Goal: Task Accomplishment & Management: Manage account settings

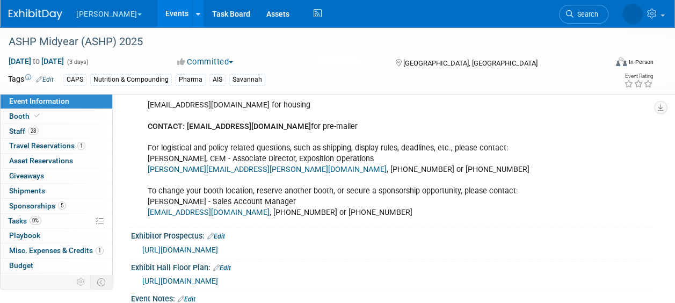
scroll to position [483, 0]
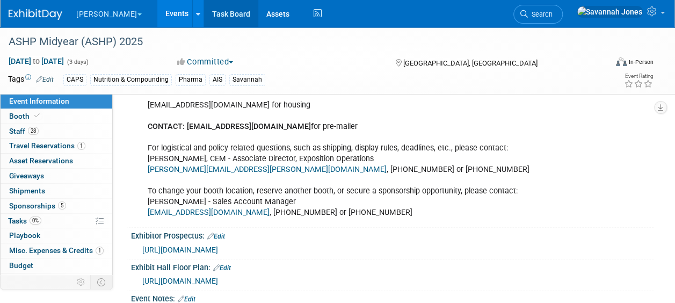
click at [221, 98] on div "ashp@orchid.events for housing CONTACT: sfoy@infocusmarketing.com for pre-maile…" at bounding box center [345, 158] width 410 height 129
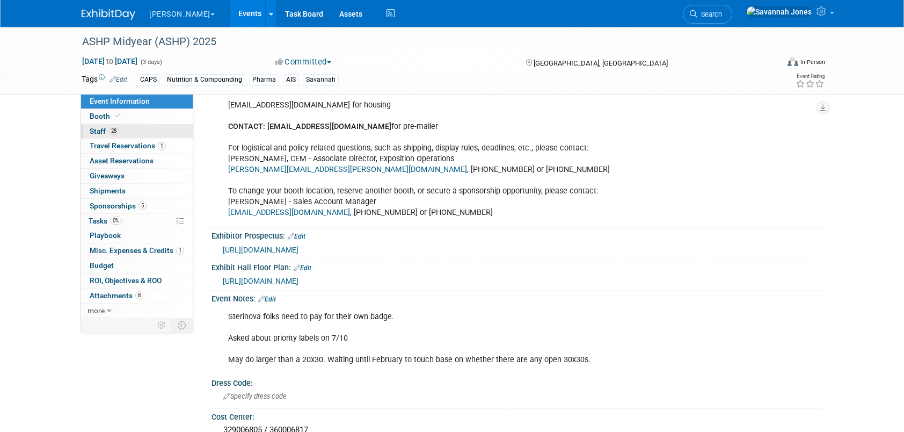
click at [140, 136] on link "28 Staff 28" at bounding box center [137, 131] width 112 height 14
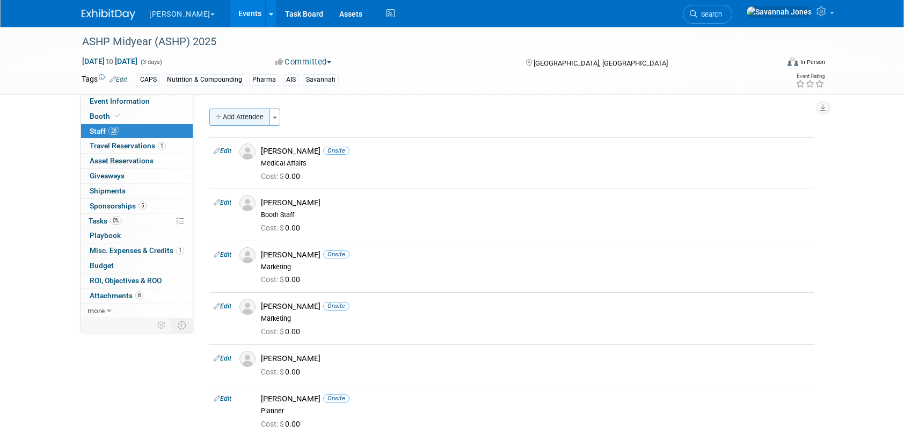
click at [232, 125] on button "Add Attendee" at bounding box center [239, 116] width 61 height 17
click at [0, 0] on div at bounding box center [0, 0] width 0 height 0
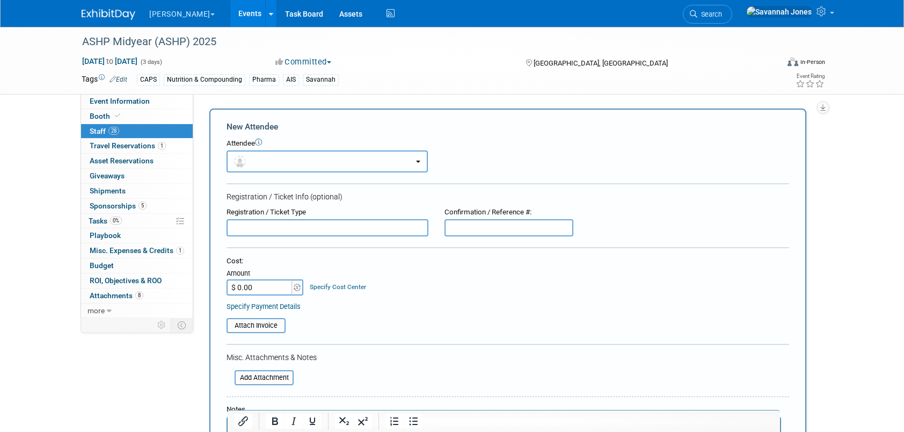
click at [347, 165] on button "button" at bounding box center [327, 161] width 201 height 22
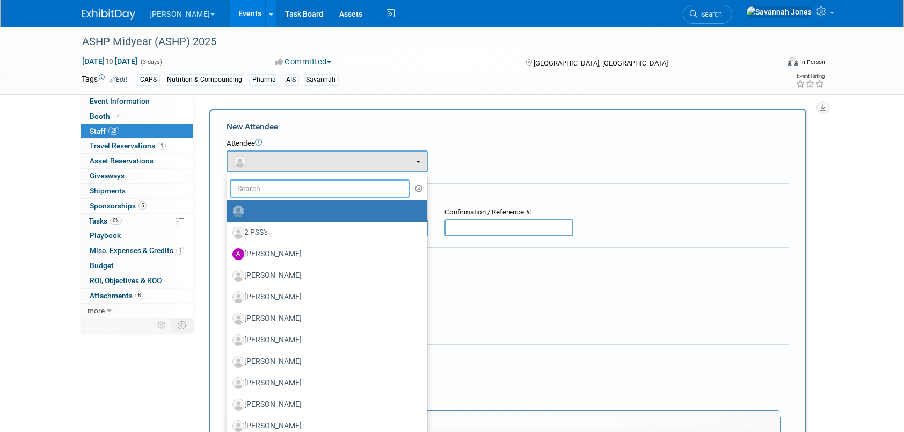
click at [346, 181] on input "text" at bounding box center [320, 188] width 180 height 18
type input "ian dun"
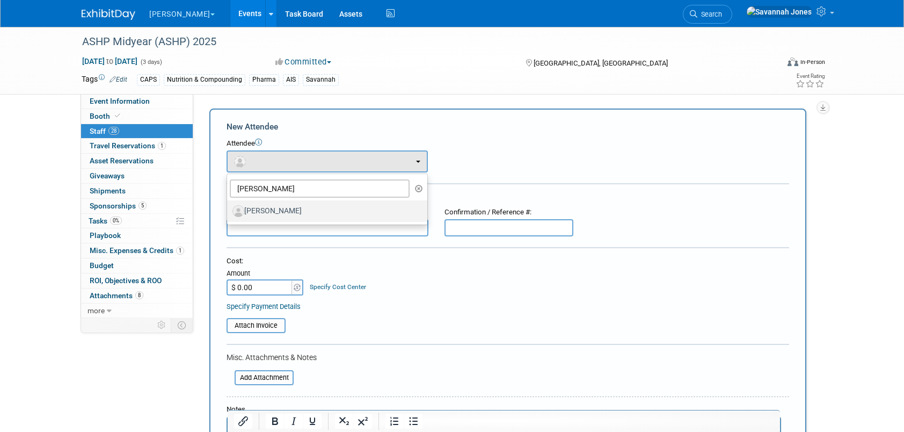
click at [345, 213] on label "[PERSON_NAME]" at bounding box center [324, 210] width 184 height 17
click at [229, 213] on input "[PERSON_NAME]" at bounding box center [225, 209] width 7 height 7
select select "8e6c78b0-8fca-4340-b174-2c2a96c18289"
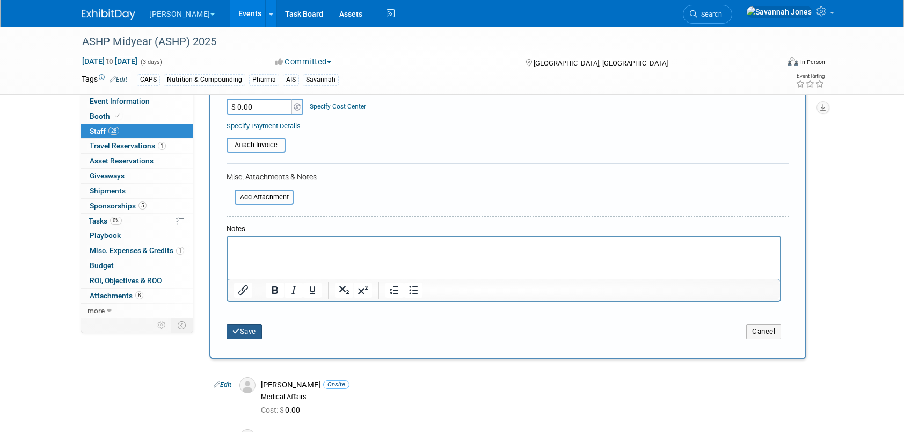
click at [240, 302] on button "Save" at bounding box center [244, 331] width 35 height 15
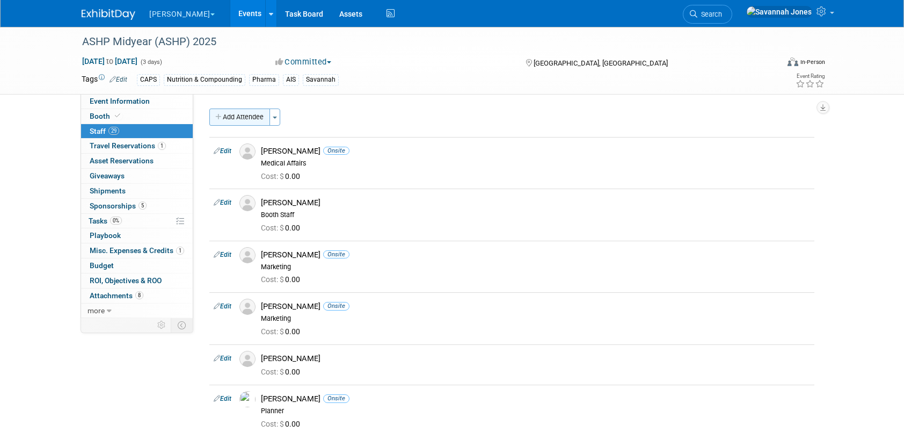
click at [248, 119] on button "Add Attendee" at bounding box center [239, 116] width 61 height 17
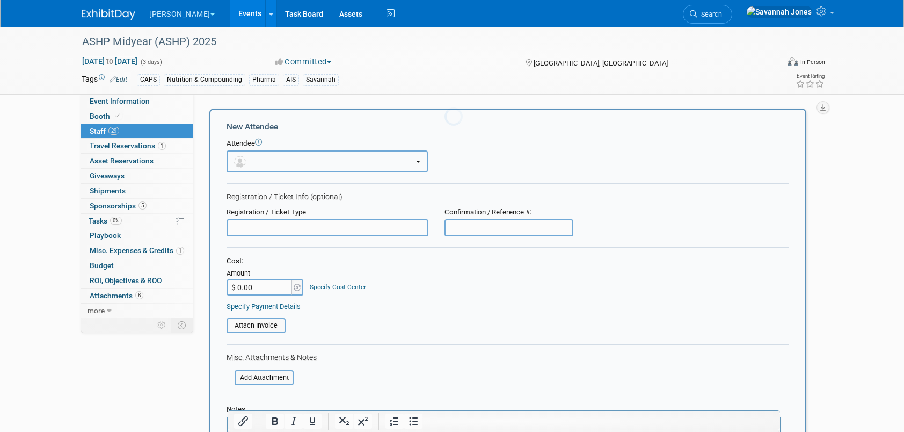
click at [370, 161] on button "button" at bounding box center [327, 161] width 201 height 22
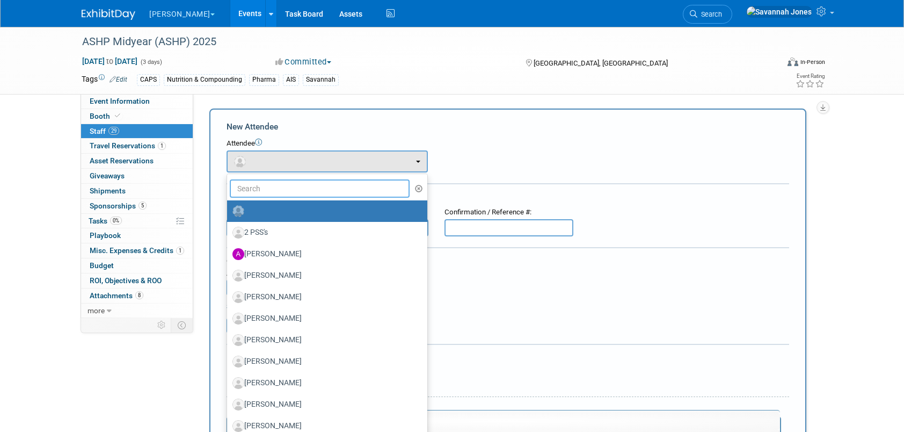
click at [367, 187] on input "text" at bounding box center [320, 188] width 180 height 18
type input "nicole"
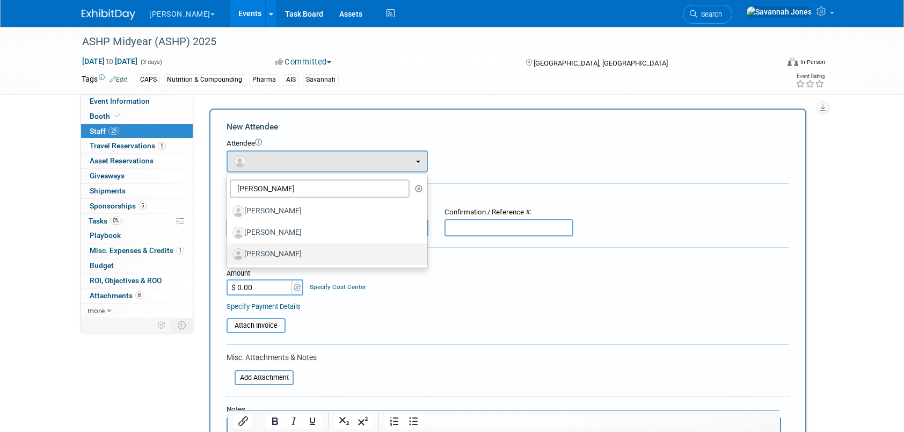
click at [355, 245] on label "[PERSON_NAME]" at bounding box center [324, 253] width 184 height 17
click at [229, 249] on input "[PERSON_NAME]" at bounding box center [225, 252] width 7 height 7
select select "d148a3d0-5fbf-4bf3-bace-0531eb2e7f57"
select select "400"
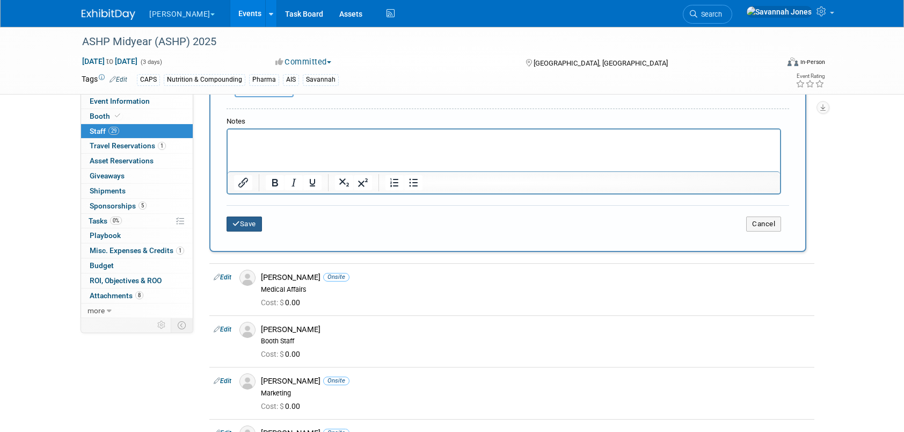
click at [249, 227] on button "Save" at bounding box center [244, 223] width 35 height 15
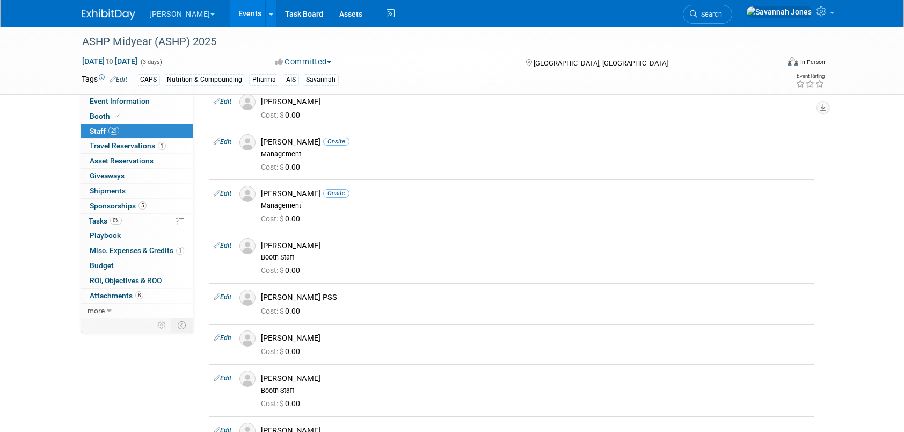
scroll to position [322, 0]
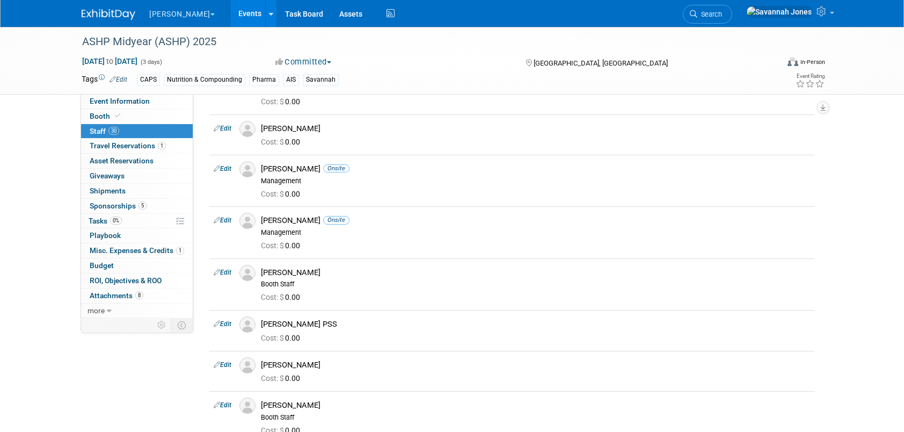
click at [230, 16] on link "Events" at bounding box center [249, 13] width 39 height 27
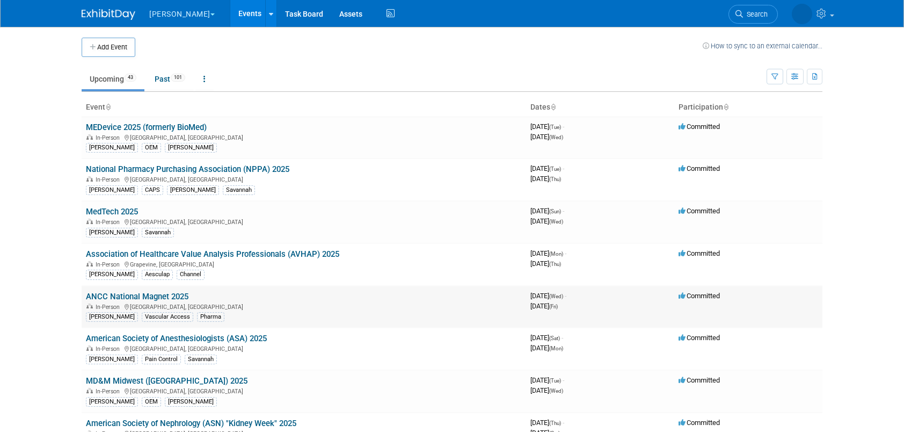
click at [176, 292] on link "ANCC National Magnet 2025" at bounding box center [137, 297] width 103 height 10
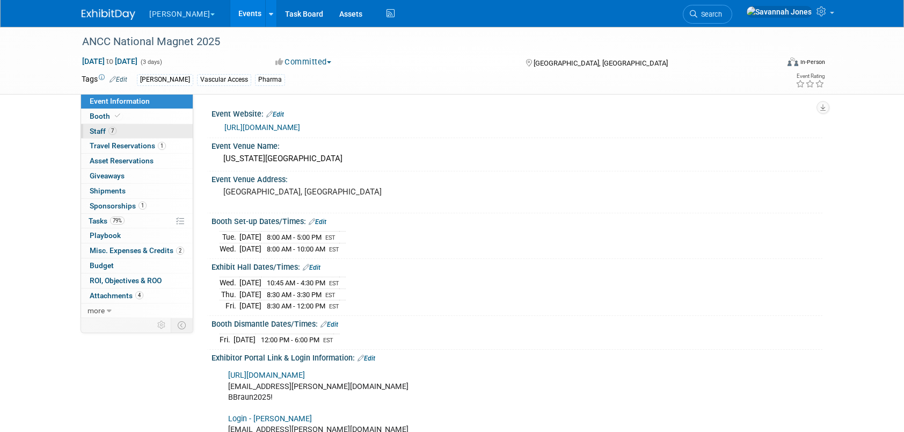
click at [139, 131] on link "7 Staff 7" at bounding box center [137, 131] width 112 height 14
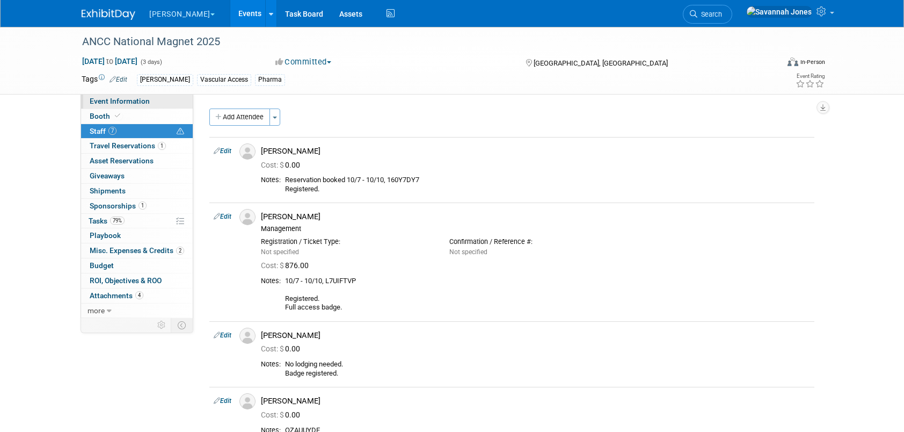
click at [179, 103] on link "Event Information" at bounding box center [137, 101] width 112 height 14
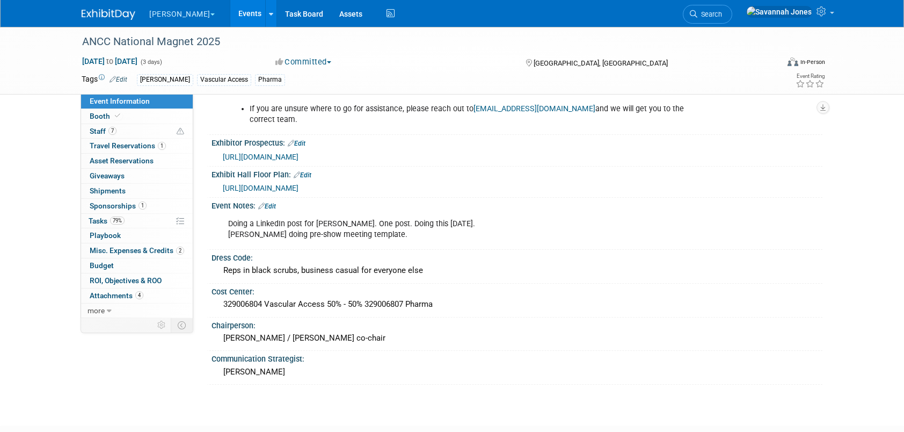
scroll to position [853, 0]
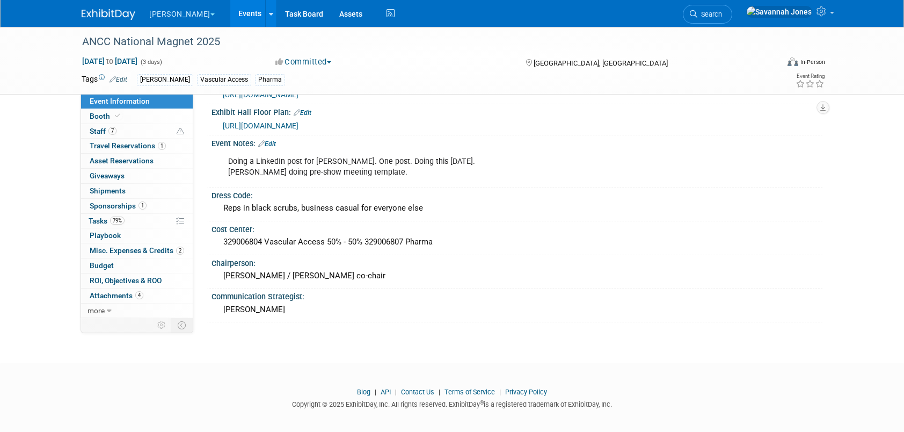
drag, startPoint x: 230, startPoint y: 16, endPoint x: 243, endPoint y: 23, distance: 13.9
click at [230, 16] on link "Events" at bounding box center [249, 13] width 39 height 27
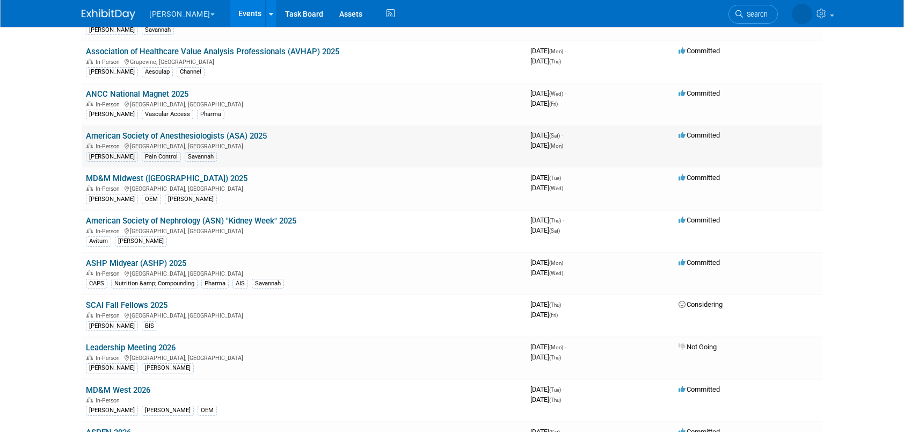
scroll to position [178, 0]
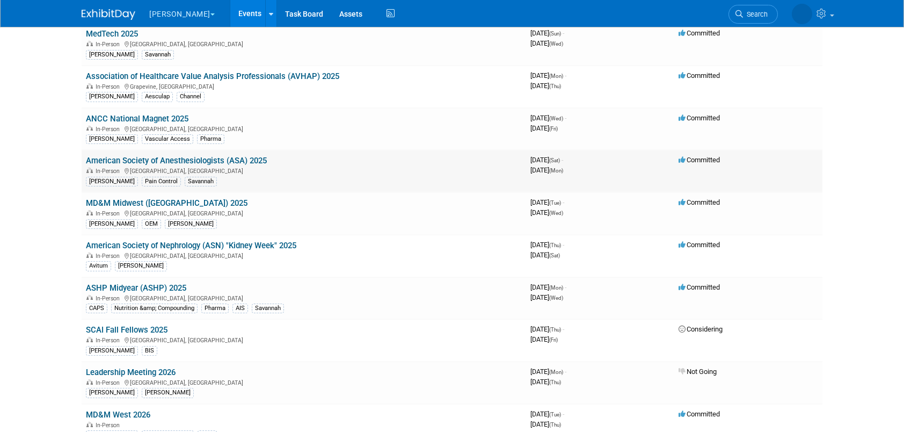
click at [241, 158] on link "American Society of Anesthesiologists (ASA) 2025" at bounding box center [176, 161] width 181 height 10
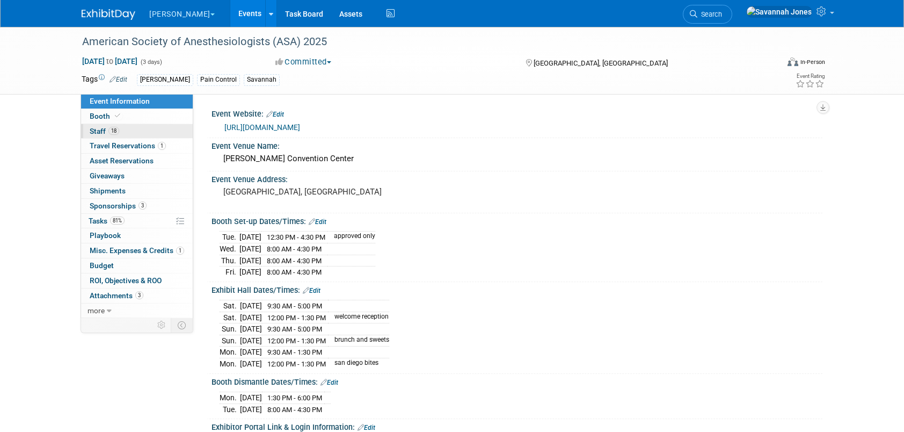
click at [154, 127] on link "18 Staff 18" at bounding box center [137, 131] width 112 height 14
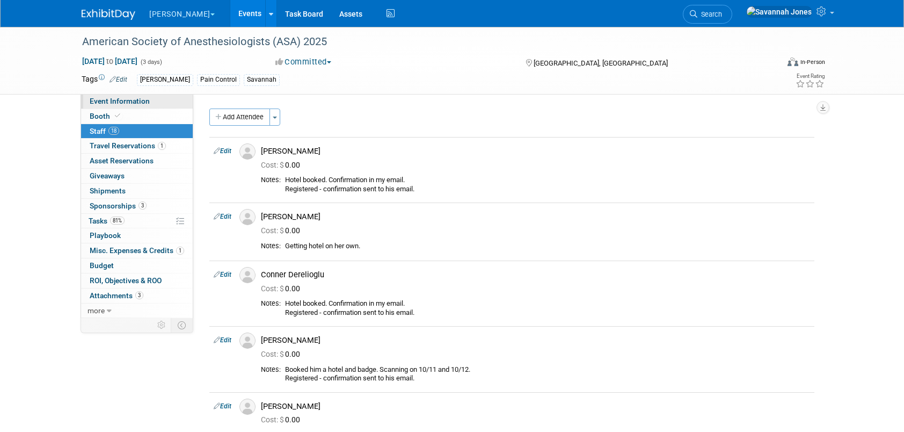
click at [174, 97] on link "Event Information" at bounding box center [137, 101] width 112 height 14
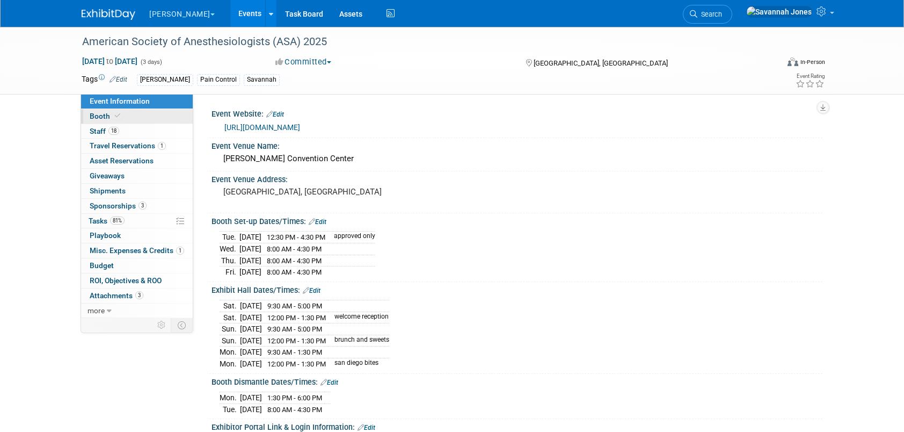
click at [157, 118] on link "Booth" at bounding box center [137, 116] width 112 height 14
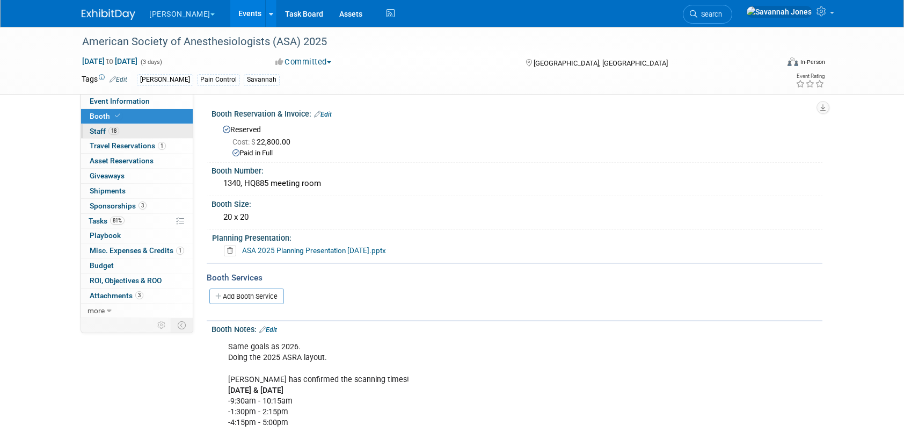
click at [130, 128] on link "18 Staff 18" at bounding box center [137, 131] width 112 height 14
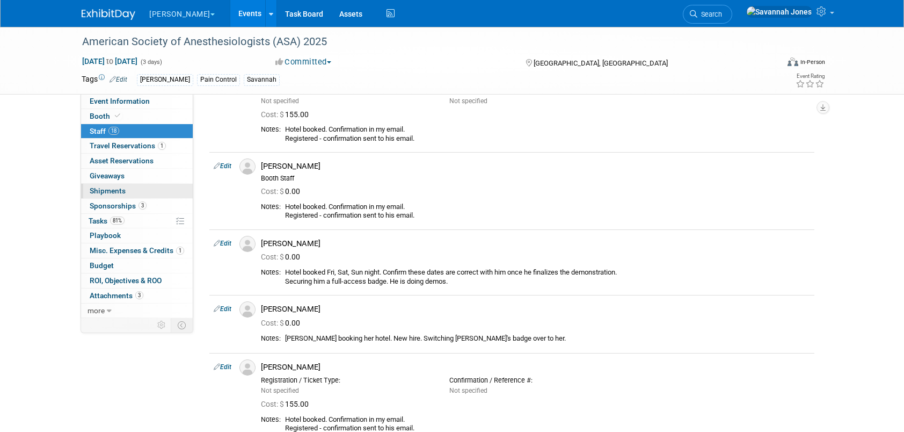
scroll to position [698, 0]
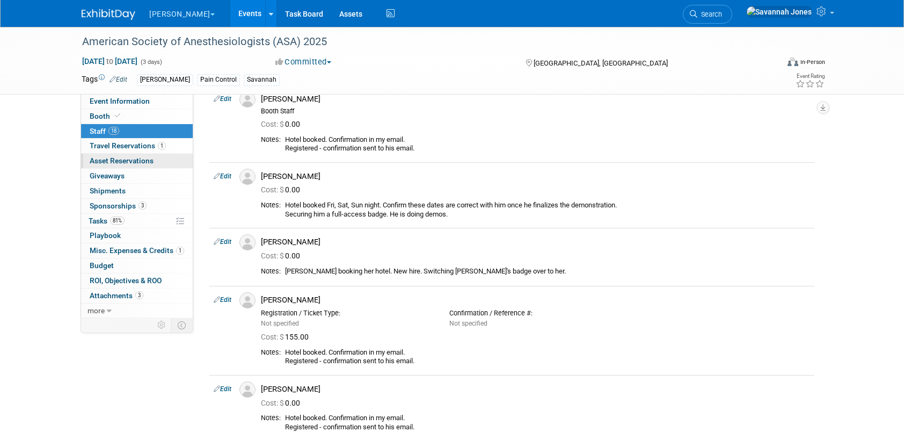
click at [128, 154] on link "0 Asset Reservations 0" at bounding box center [137, 161] width 112 height 14
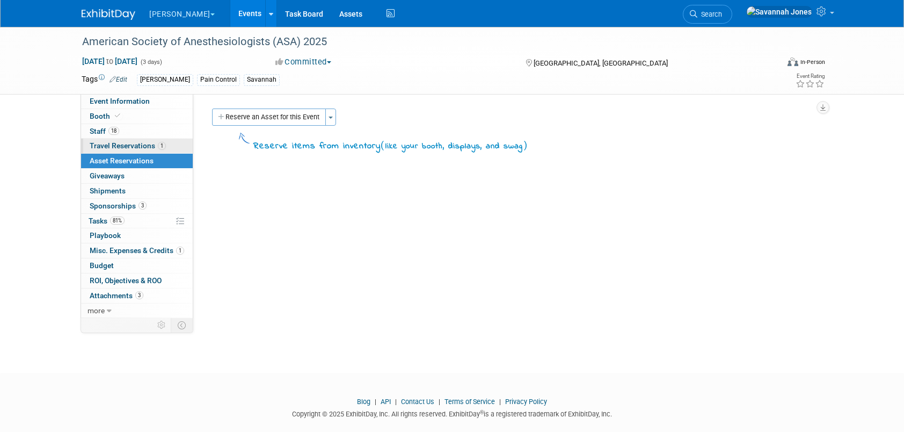
click at [93, 140] on link "1 Travel Reservations 1" at bounding box center [137, 146] width 112 height 14
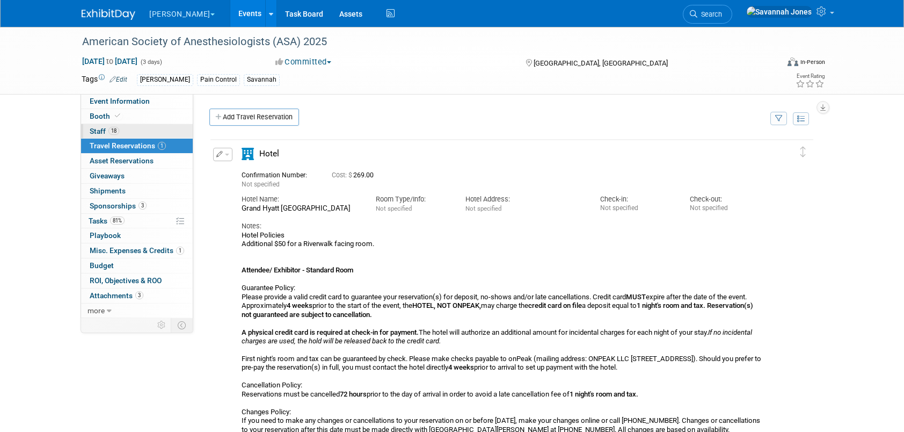
click at [156, 130] on link "18 Staff 18" at bounding box center [137, 131] width 112 height 14
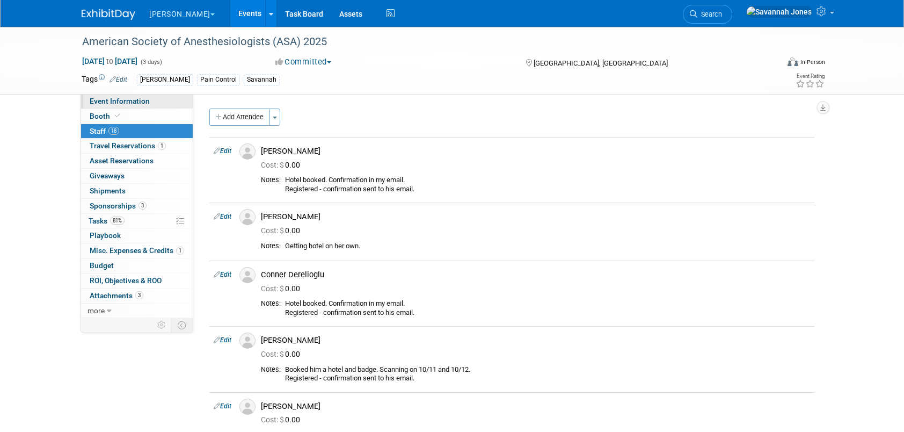
click at [158, 107] on link "Event Information" at bounding box center [137, 101] width 112 height 14
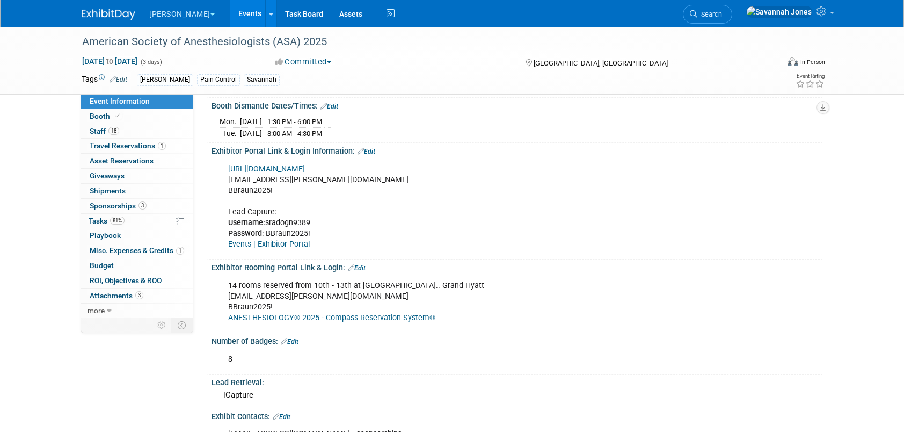
scroll to position [215, 0]
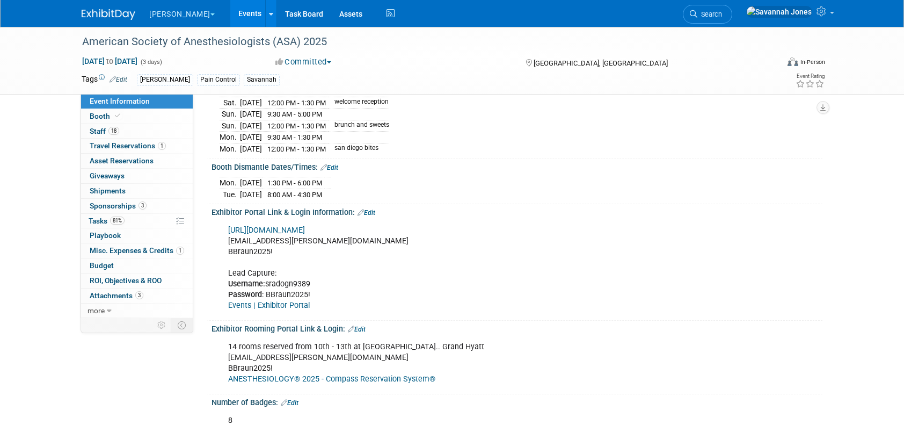
click at [230, 4] on link "Events" at bounding box center [249, 13] width 39 height 27
